Goal: Task Accomplishment & Management: Manage account settings

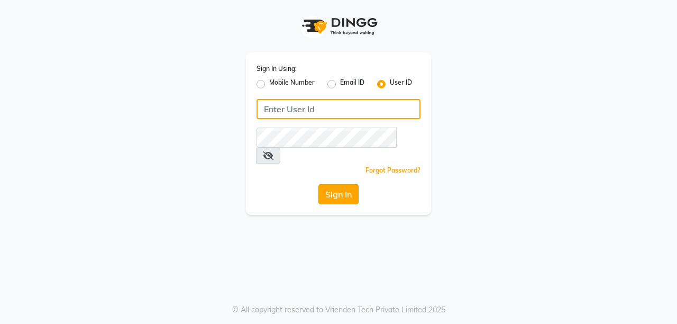
type input "ramya@123"
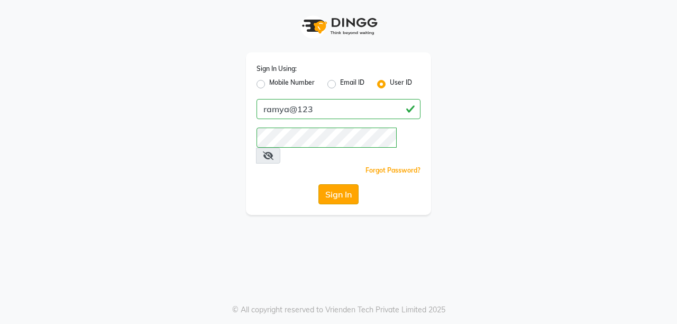
click at [354, 184] on button "Sign In" at bounding box center [339, 194] width 40 height 20
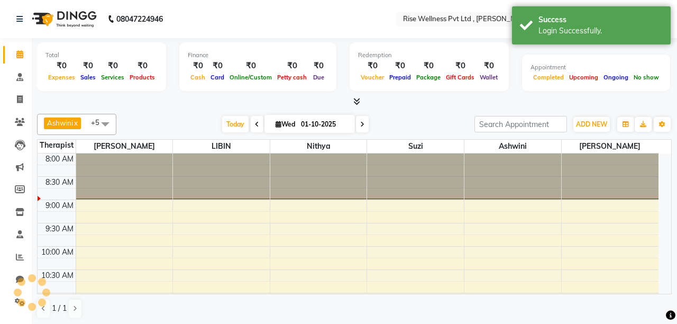
select select "en"
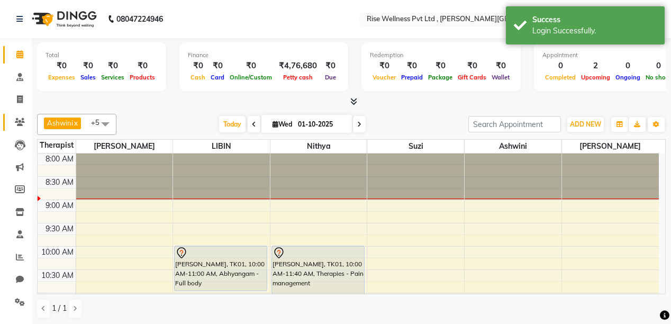
drag, startPoint x: 15, startPoint y: 129, endPoint x: 29, endPoint y: 106, distance: 25.9
click at [15, 129] on link "Clients" at bounding box center [15, 122] width 25 height 17
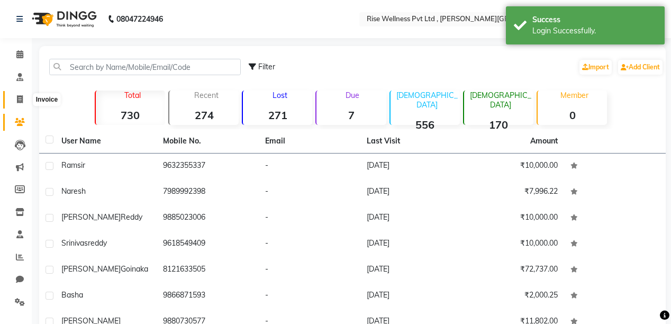
click at [23, 97] on span at bounding box center [20, 100] width 19 height 12
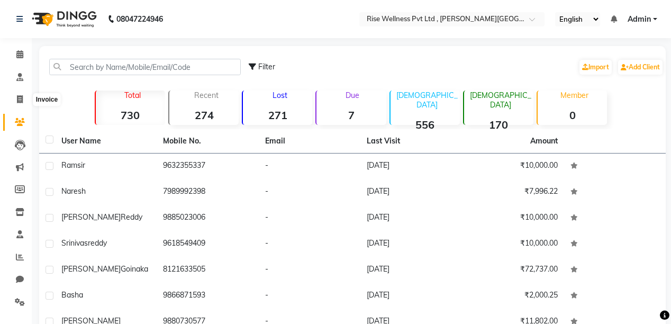
select select "7497"
select select "service"
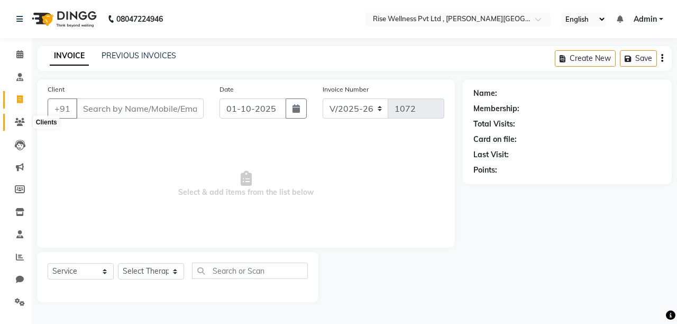
click at [20, 126] on icon at bounding box center [20, 122] width 10 height 8
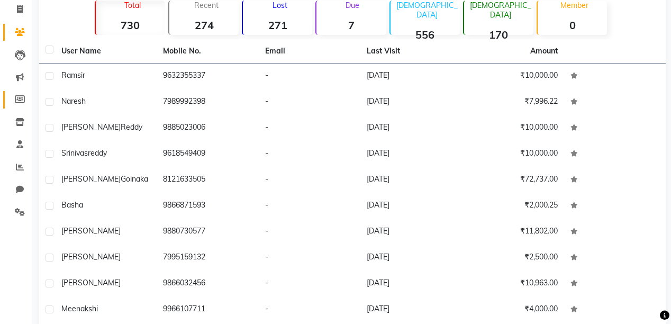
scroll to position [7, 0]
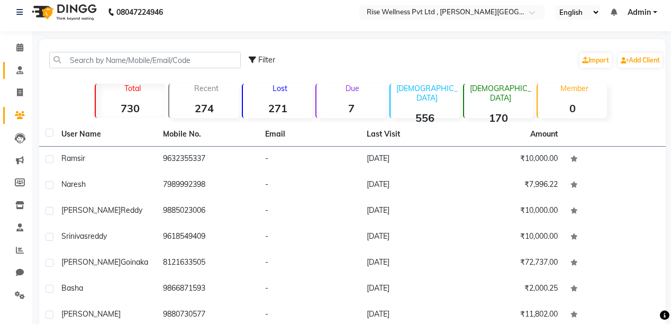
click at [19, 62] on link "Consultation" at bounding box center [15, 70] width 25 height 17
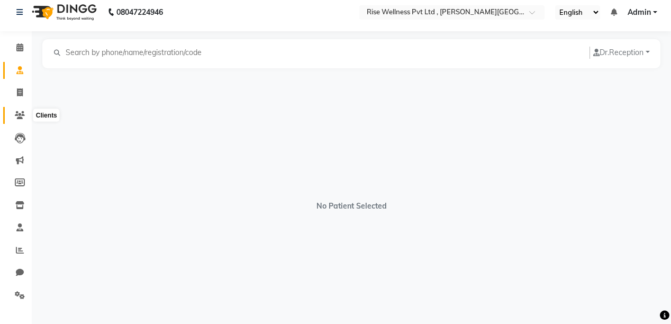
click at [17, 110] on span at bounding box center [20, 116] width 19 height 12
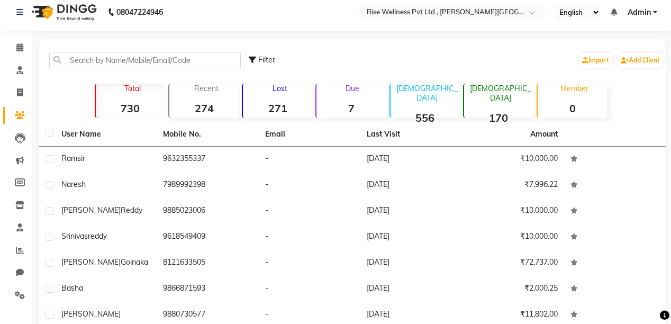
click at [17, 102] on li "Invoice" at bounding box center [16, 93] width 32 height 23
click at [19, 95] on icon at bounding box center [20, 92] width 6 height 8
select select "7497"
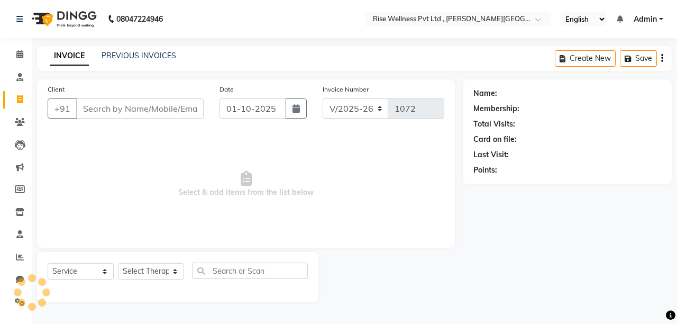
select select "V"
click at [133, 55] on link "PREVIOUS INVOICES" at bounding box center [139, 56] width 75 height 10
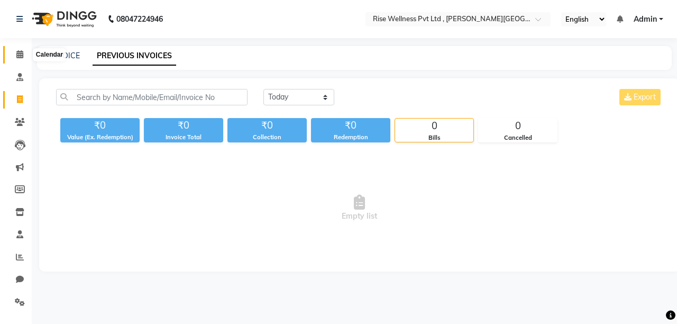
click at [17, 55] on icon at bounding box center [19, 54] width 7 height 8
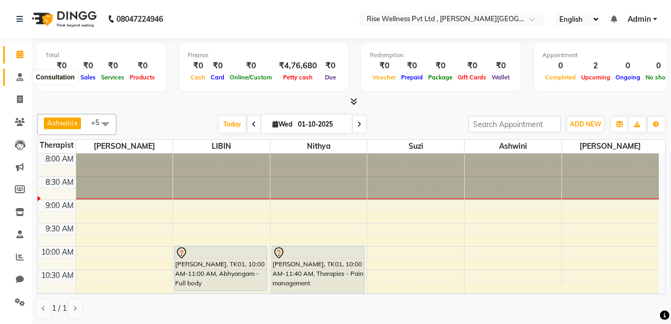
click at [16, 77] on icon at bounding box center [19, 77] width 7 height 8
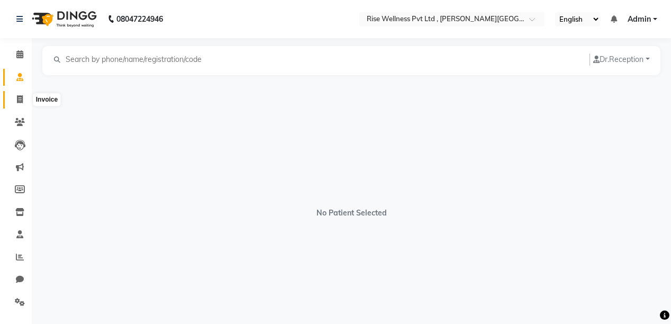
click at [19, 102] on icon at bounding box center [20, 99] width 6 height 8
select select "7497"
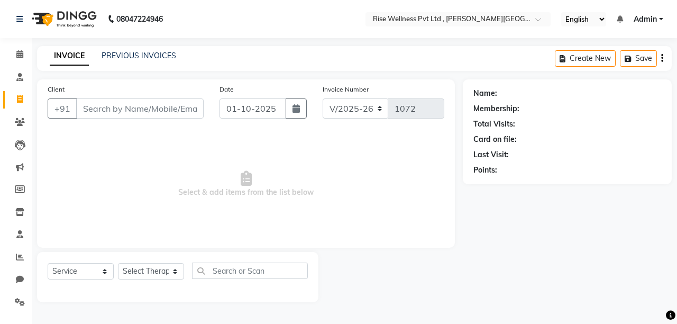
select select "V"
click at [158, 59] on link "PREVIOUS INVOICES" at bounding box center [139, 56] width 75 height 10
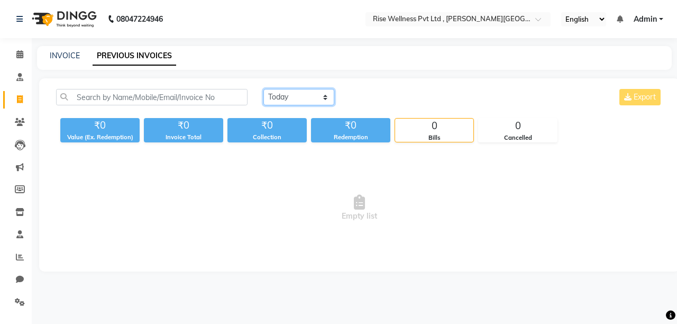
click at [301, 93] on select "[DATE] [DATE] Custom Range" at bounding box center [299, 97] width 71 height 16
select select "range"
click at [264, 89] on select "[DATE] [DATE] Custom Range" at bounding box center [299, 97] width 71 height 16
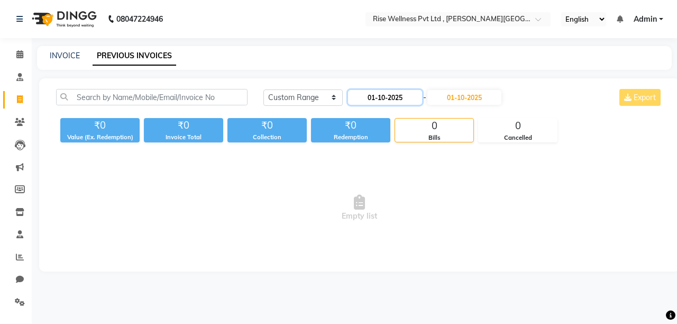
click at [376, 102] on input "01-10-2025" at bounding box center [385, 97] width 74 height 15
select select "10"
select select "2025"
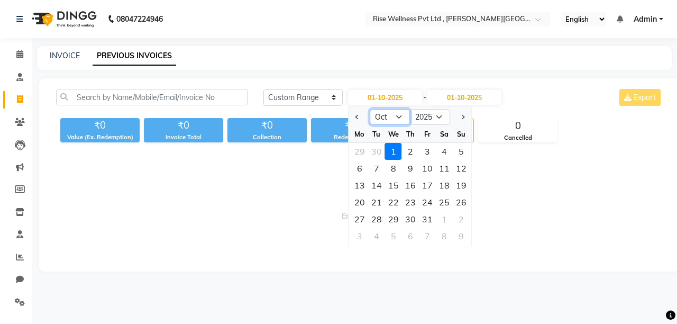
click at [390, 115] on select "Jan Feb Mar Apr May Jun [DATE] Aug Sep Oct Nov Dec" at bounding box center [390, 117] width 40 height 16
select select "9"
click at [370, 109] on select "Jan Feb Mar Apr May Jun [DATE] Aug Sep Oct Nov Dec" at bounding box center [390, 117] width 40 height 16
click at [358, 150] on div "1" at bounding box center [359, 151] width 17 height 17
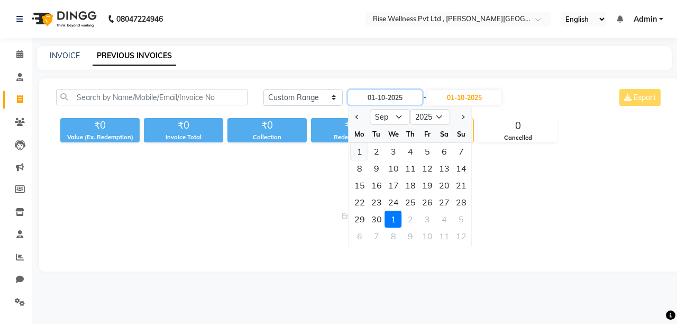
type input "01-09-2025"
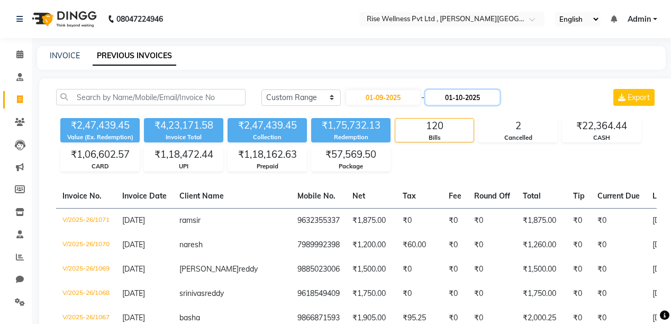
click at [483, 99] on input "01-10-2025" at bounding box center [463, 97] width 74 height 15
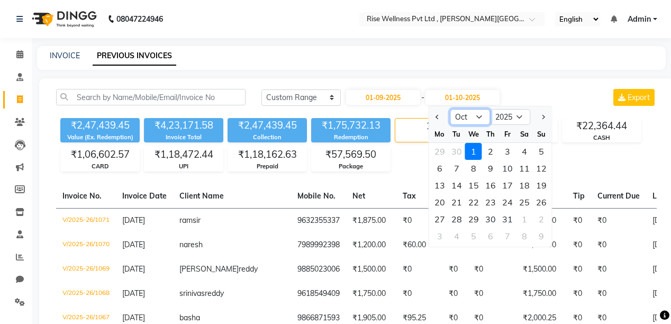
click at [469, 115] on select "Sep Oct Nov Dec" at bounding box center [470, 117] width 40 height 16
click at [466, 122] on select "Sep Oct Nov Dec" at bounding box center [470, 117] width 40 height 16
drag, startPoint x: 474, startPoint y: 112, endPoint x: 472, endPoint y: 123, distance: 11.8
click at [474, 112] on select "Sep Oct Nov Dec" at bounding box center [470, 117] width 40 height 16
select select "9"
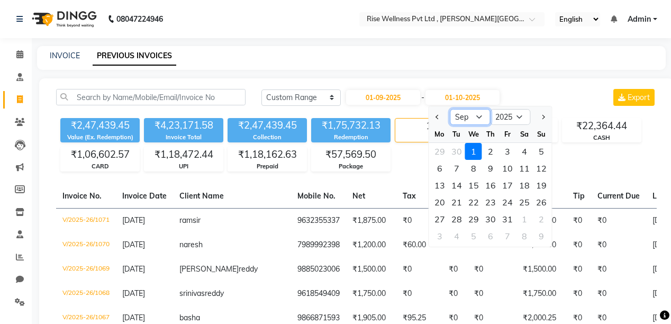
click at [450, 109] on select "Sep Oct Nov Dec" at bounding box center [470, 117] width 40 height 16
click at [457, 214] on div "30" at bounding box center [456, 219] width 17 height 17
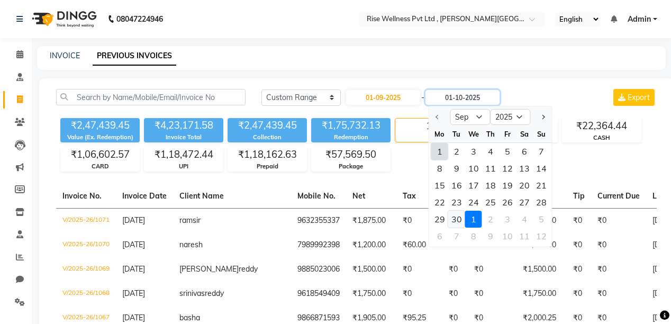
type input "[DATE]"
